Goal: Find specific page/section: Find specific page/section

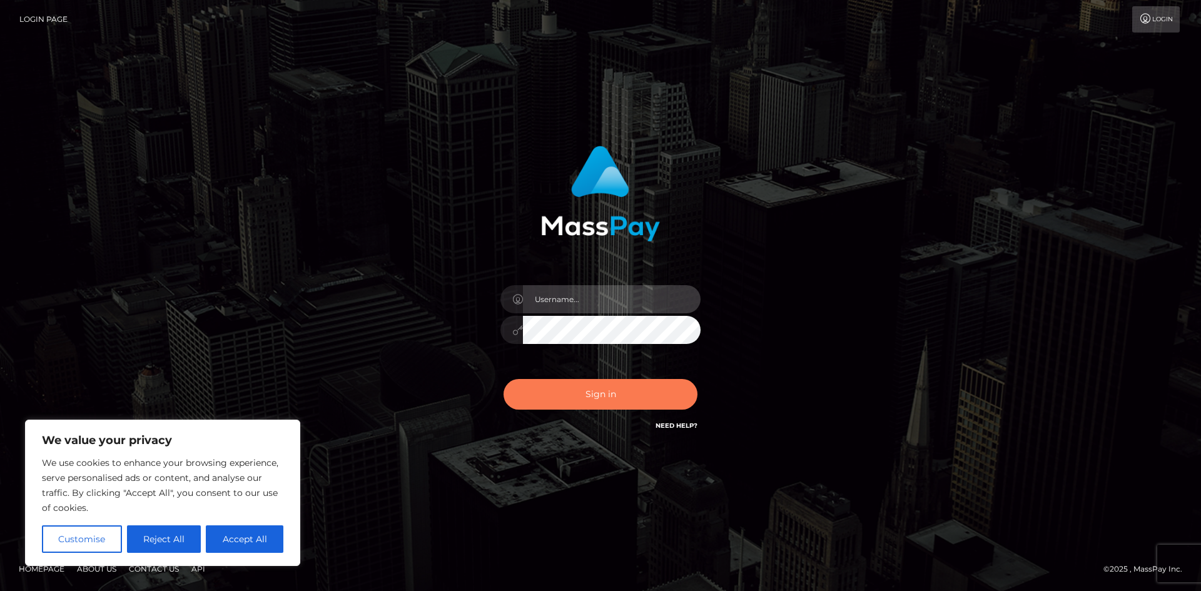
type input "hello.feetfinder"
click at [651, 395] on button "Sign in" at bounding box center [601, 394] width 194 height 31
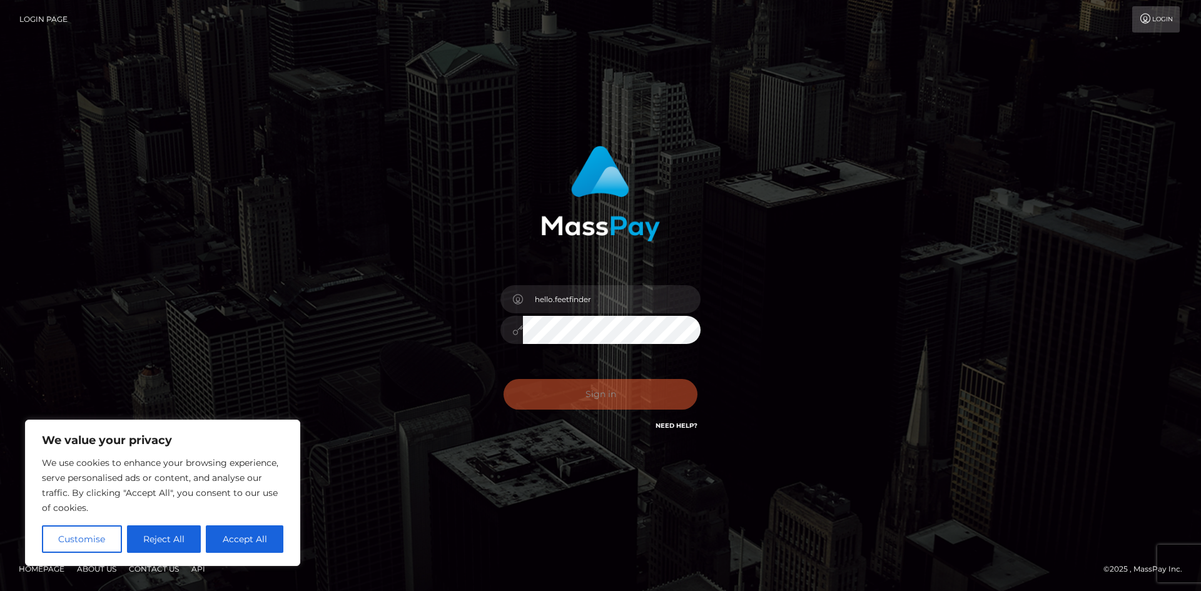
click at [652, 395] on div "0cAFcWeA7TsHr5q2NQhXX96YrgZlbX_BBEte3DwDh-K01rvsjtuQ25bv2KpdL2OoIfJd-3N5dupH8TT…" at bounding box center [600, 400] width 219 height 56
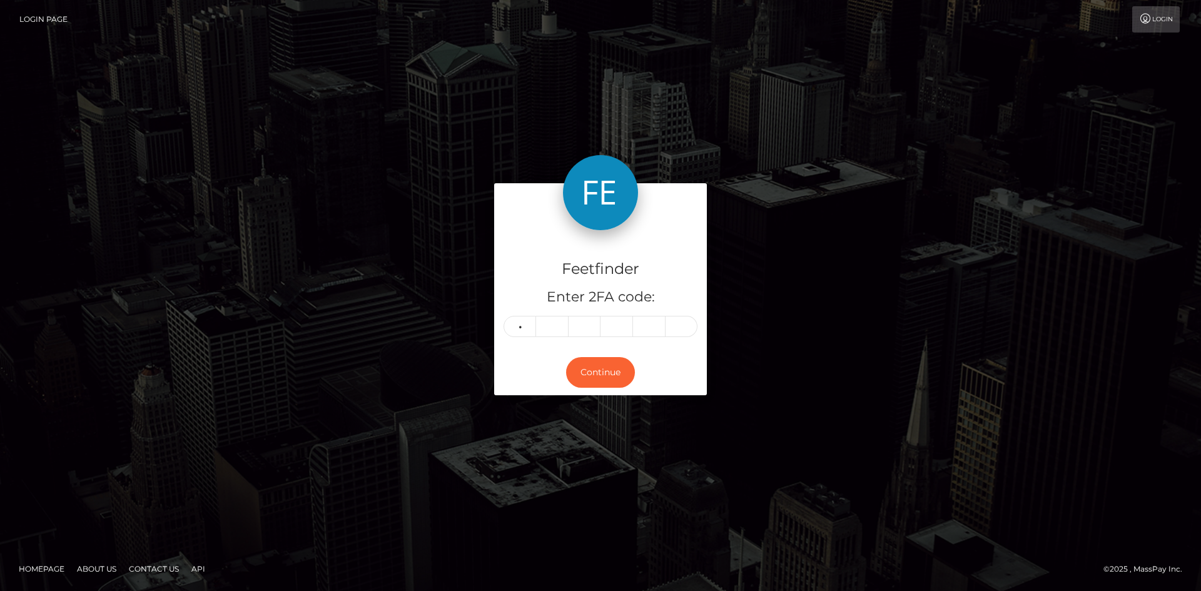
type input "1"
type input "7"
type input "4"
type input "0"
type input "2"
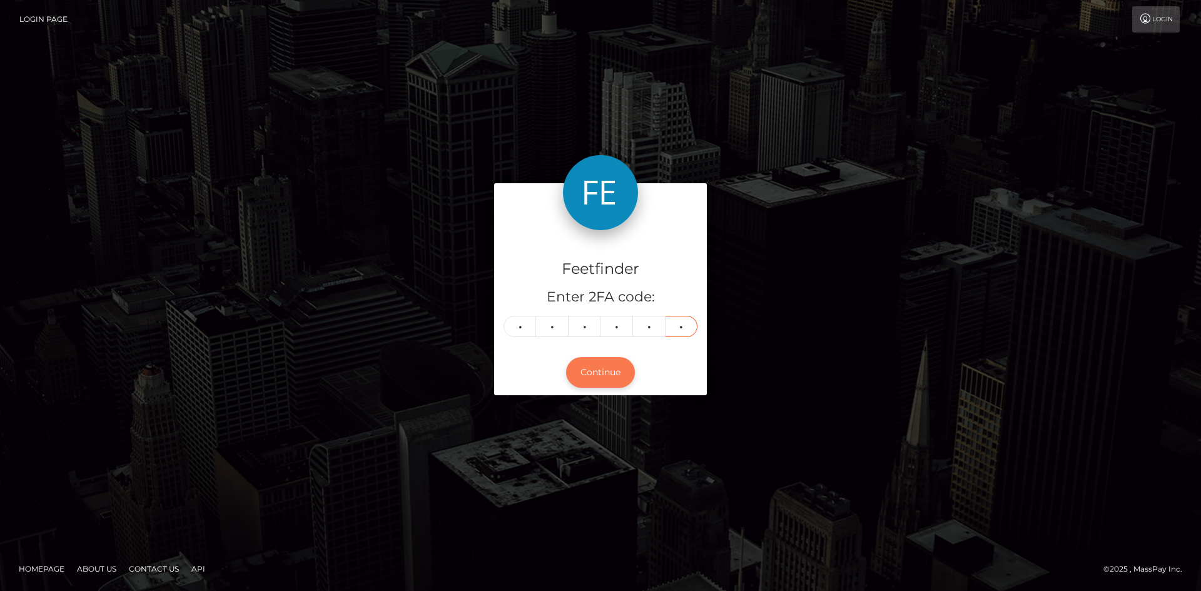
type input "4"
click at [605, 381] on button "Continue" at bounding box center [600, 372] width 69 height 31
click at [604, 381] on button "Continue" at bounding box center [600, 372] width 69 height 31
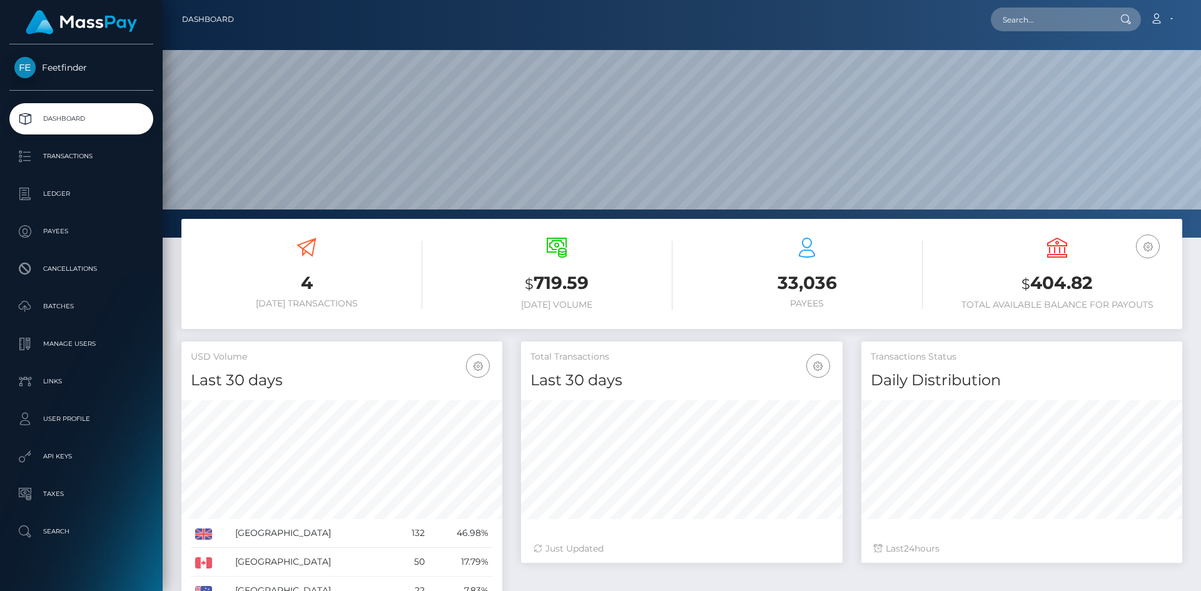
scroll to position [222, 322]
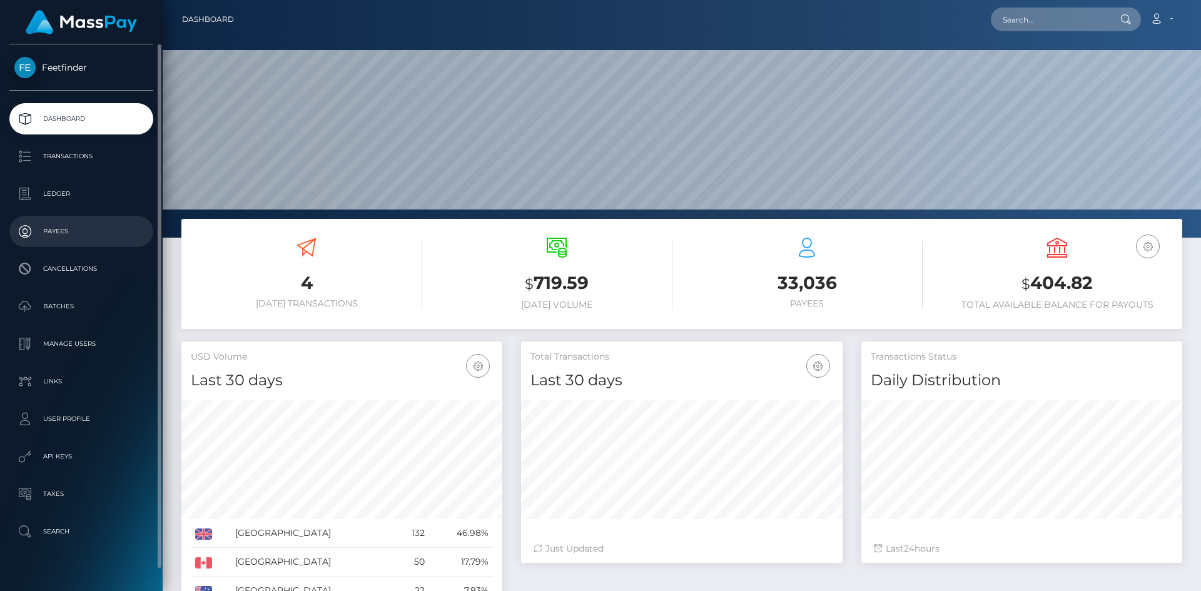
click at [66, 231] on p "Payees" at bounding box center [81, 231] width 134 height 19
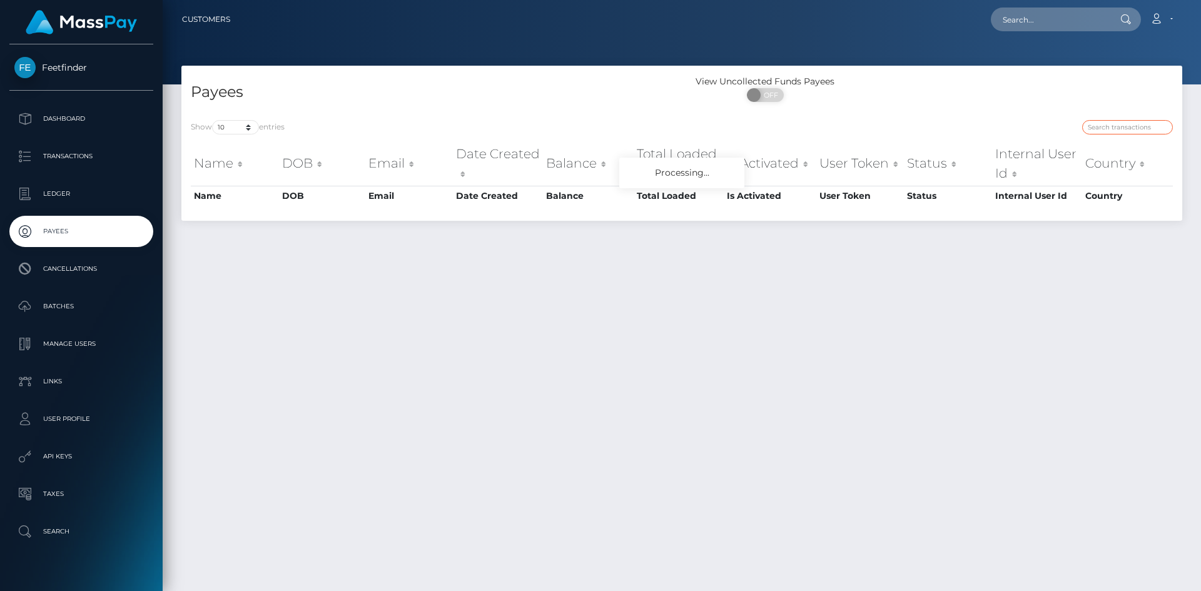
click at [1155, 125] on input "search" at bounding box center [1128, 127] width 91 height 14
click at [1155, 126] on input "search" at bounding box center [1128, 127] width 91 height 14
paste input "11de8527-7b41-11f0-8023-0266f44cc279"
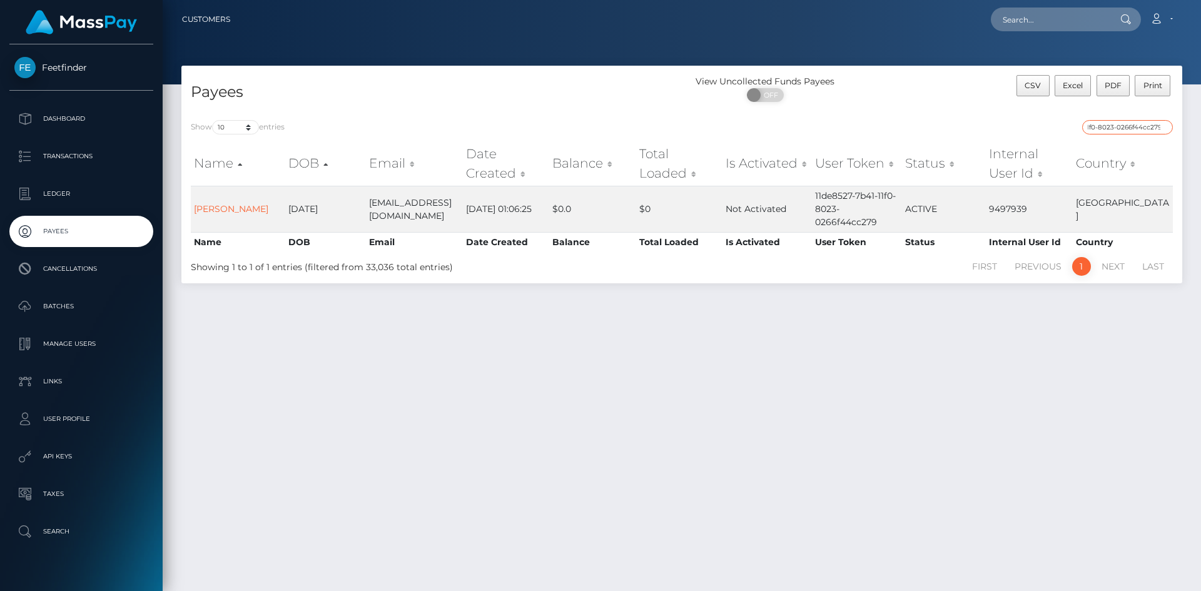
type input "11de8527-7b41-11f0-8023-0266f44cc279"
